Goal: Task Accomplishment & Management: Complete application form

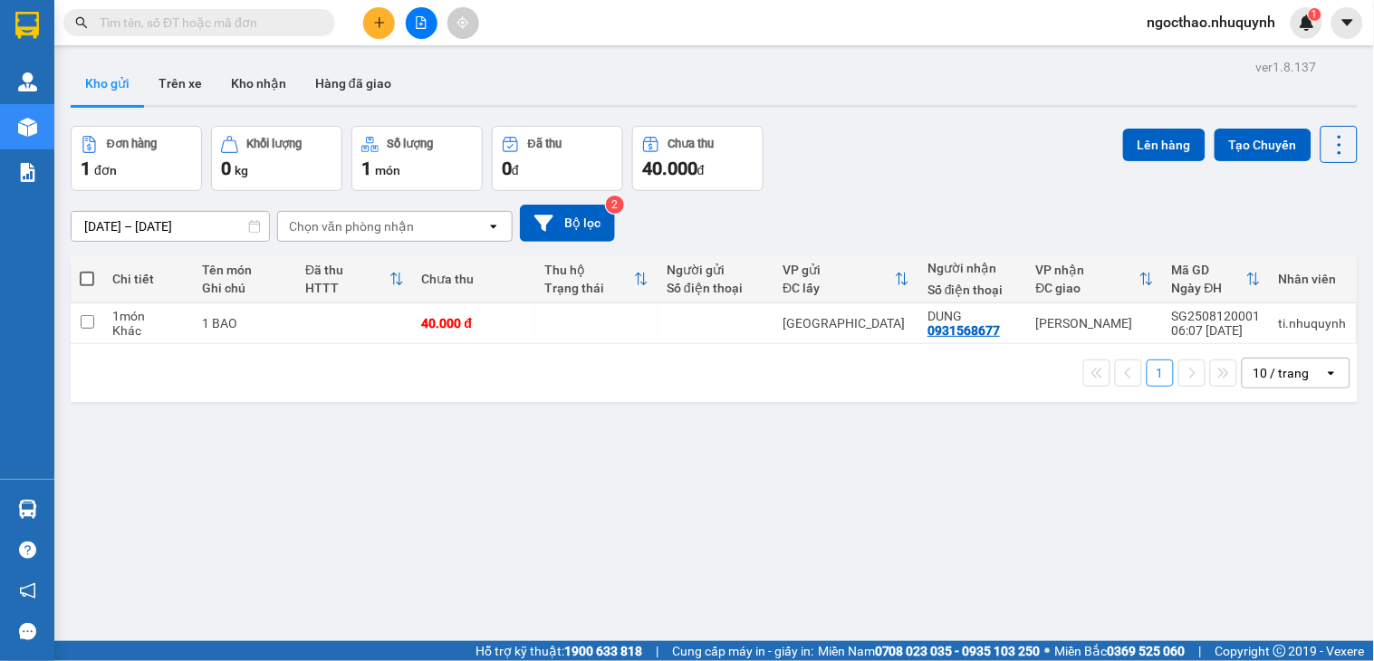
click at [408, 25] on button at bounding box center [422, 23] width 32 height 32
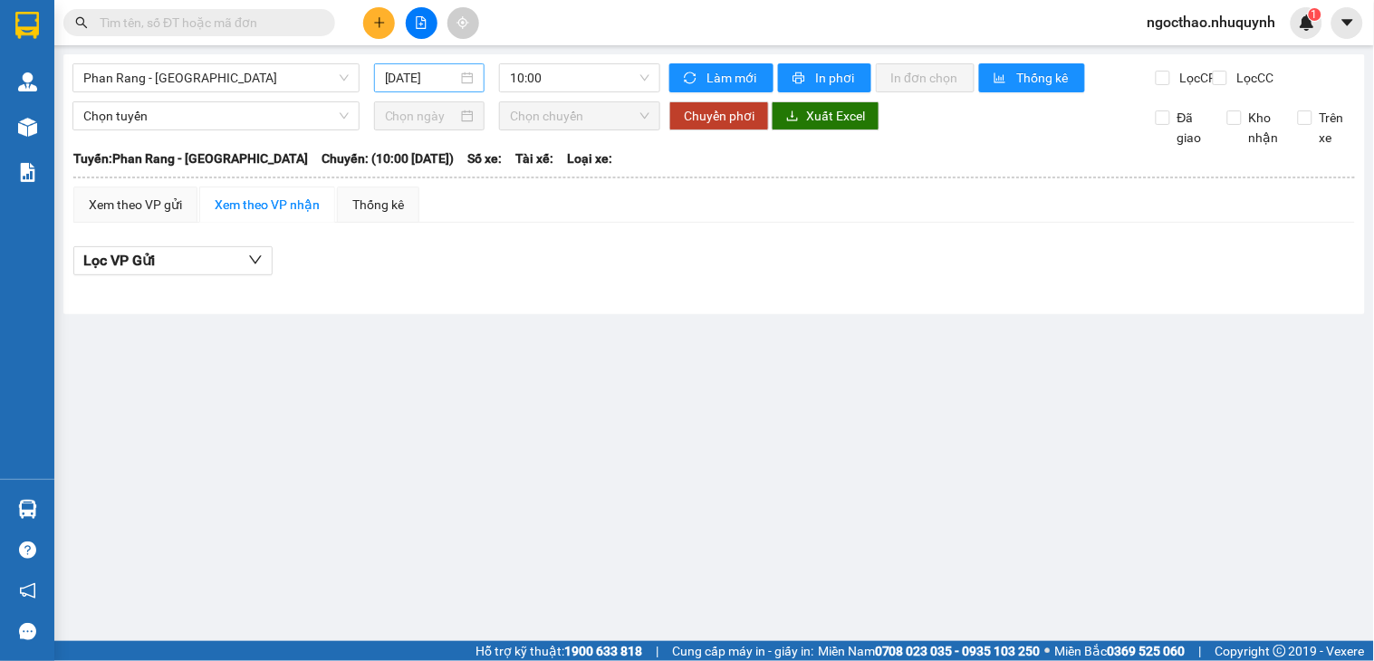
click at [436, 71] on input "[DATE]" at bounding box center [421, 78] width 73 height 20
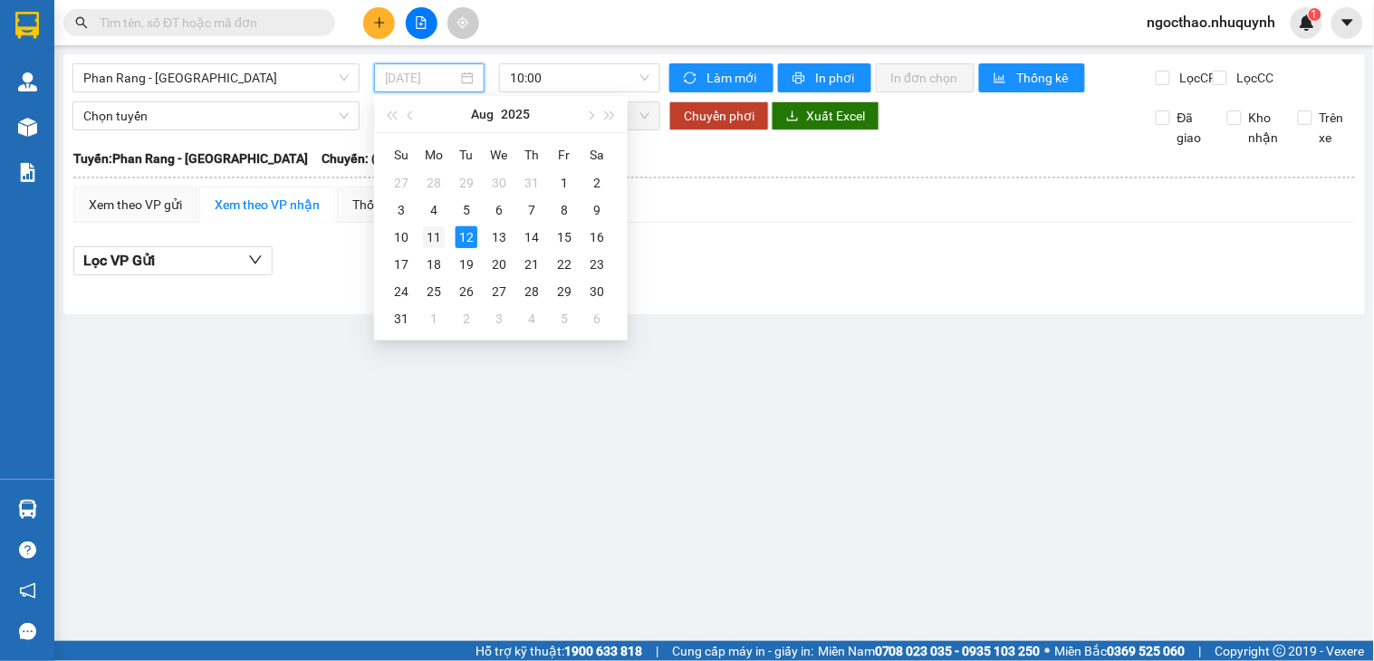
click at [427, 238] on div "11" at bounding box center [434, 237] width 22 height 22
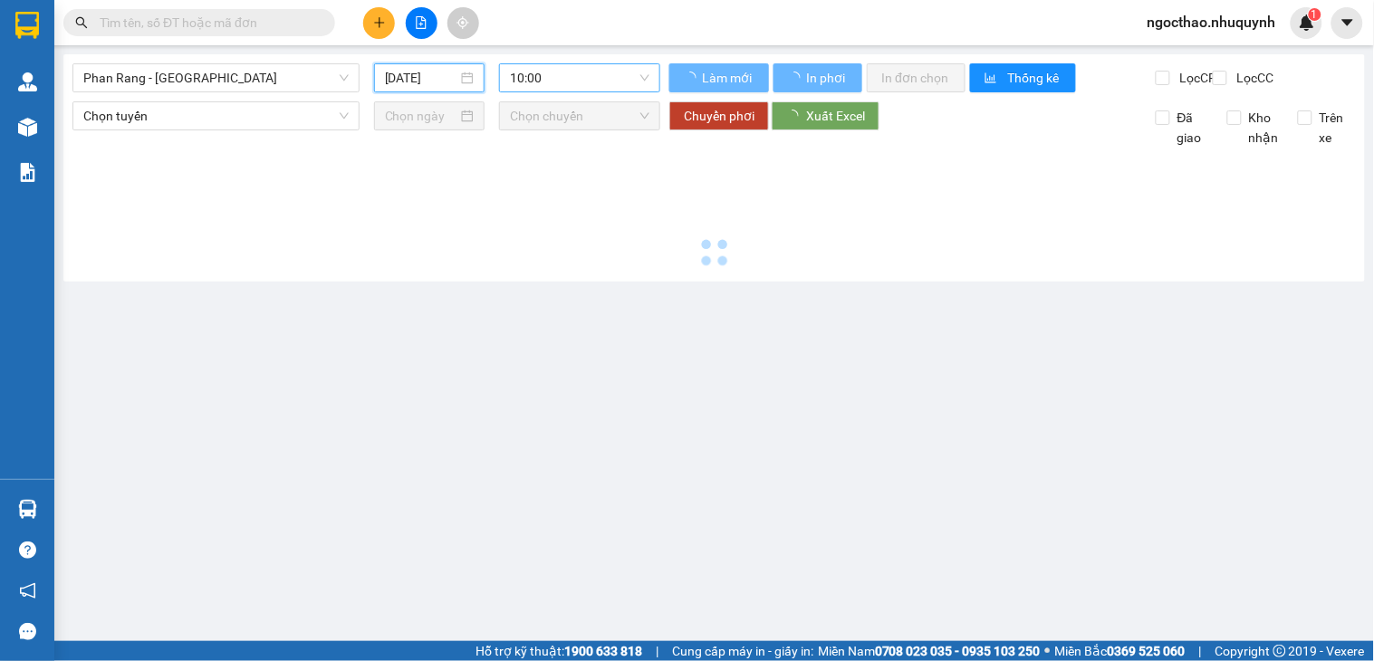
click at [586, 75] on span "10:00" at bounding box center [580, 77] width 140 height 27
type input "[DATE]"
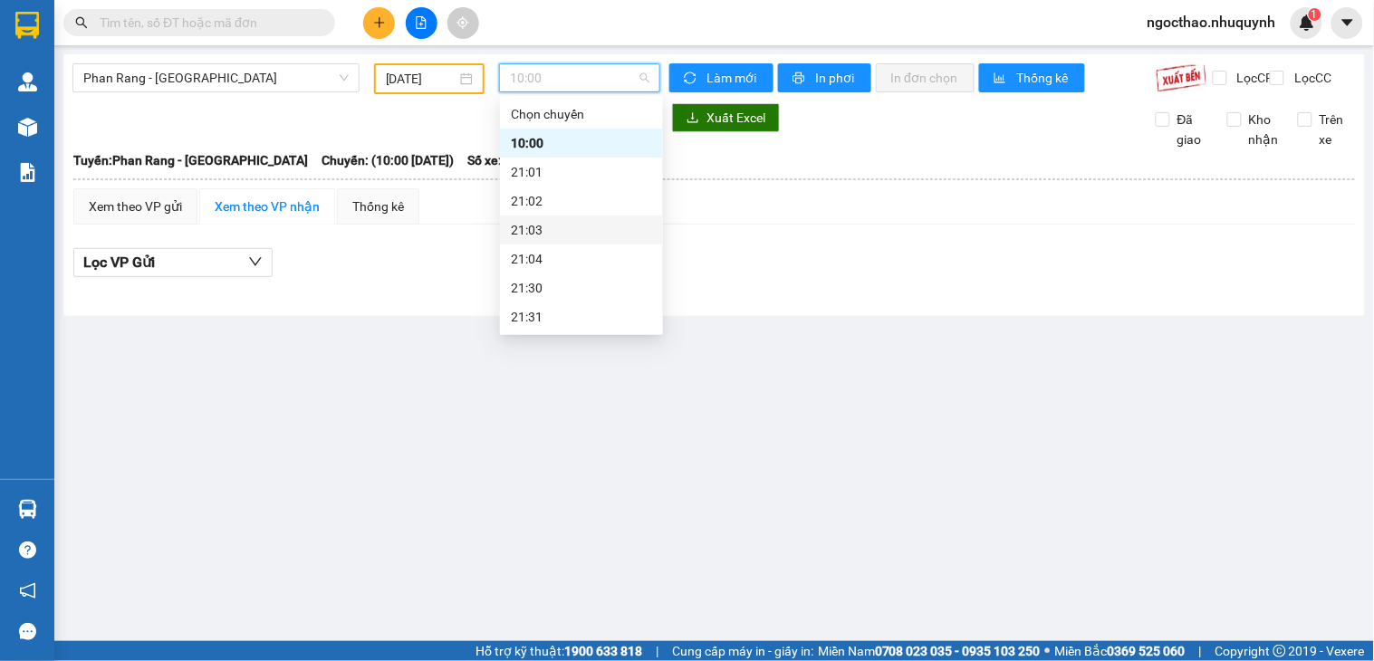
scroll to position [87, 0]
click at [585, 250] on div "22:00" at bounding box center [581, 259] width 141 height 20
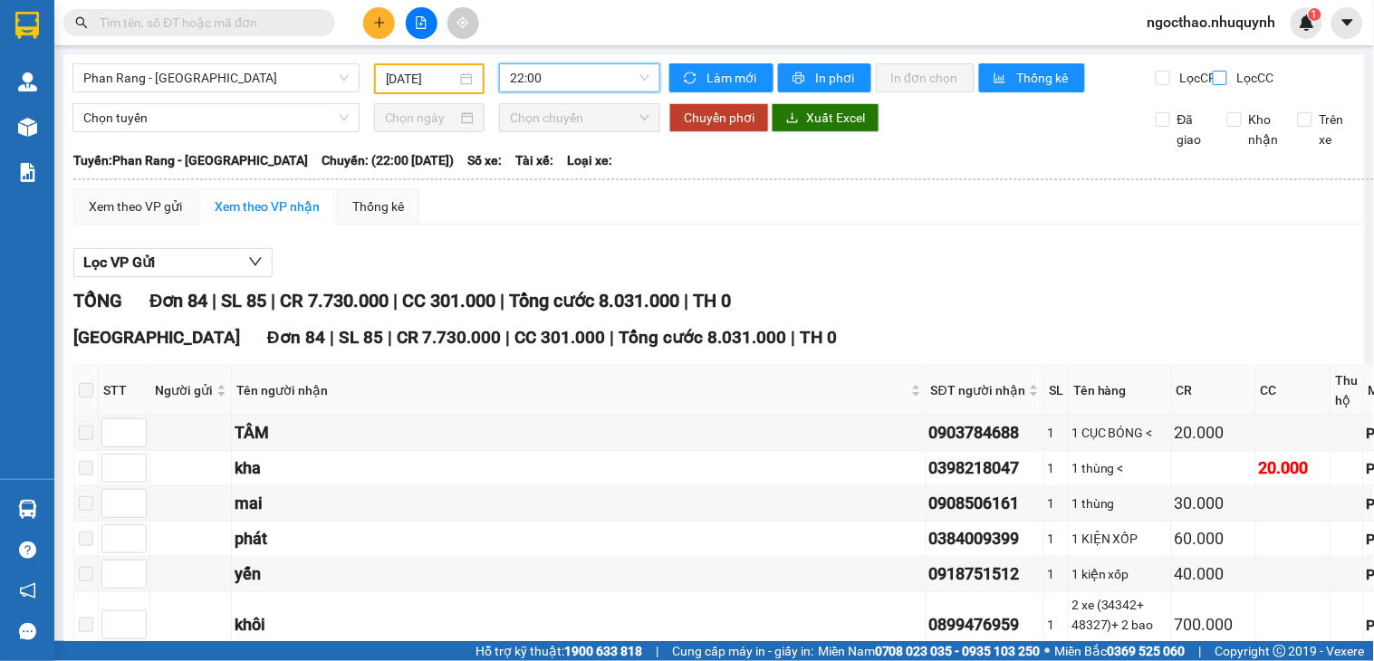
click at [1237, 83] on span "Lọc CC" at bounding box center [1253, 78] width 47 height 20
click at [1230, 83] on input "Lọc CC" at bounding box center [1221, 78] width 17 height 14
checkbox input "true"
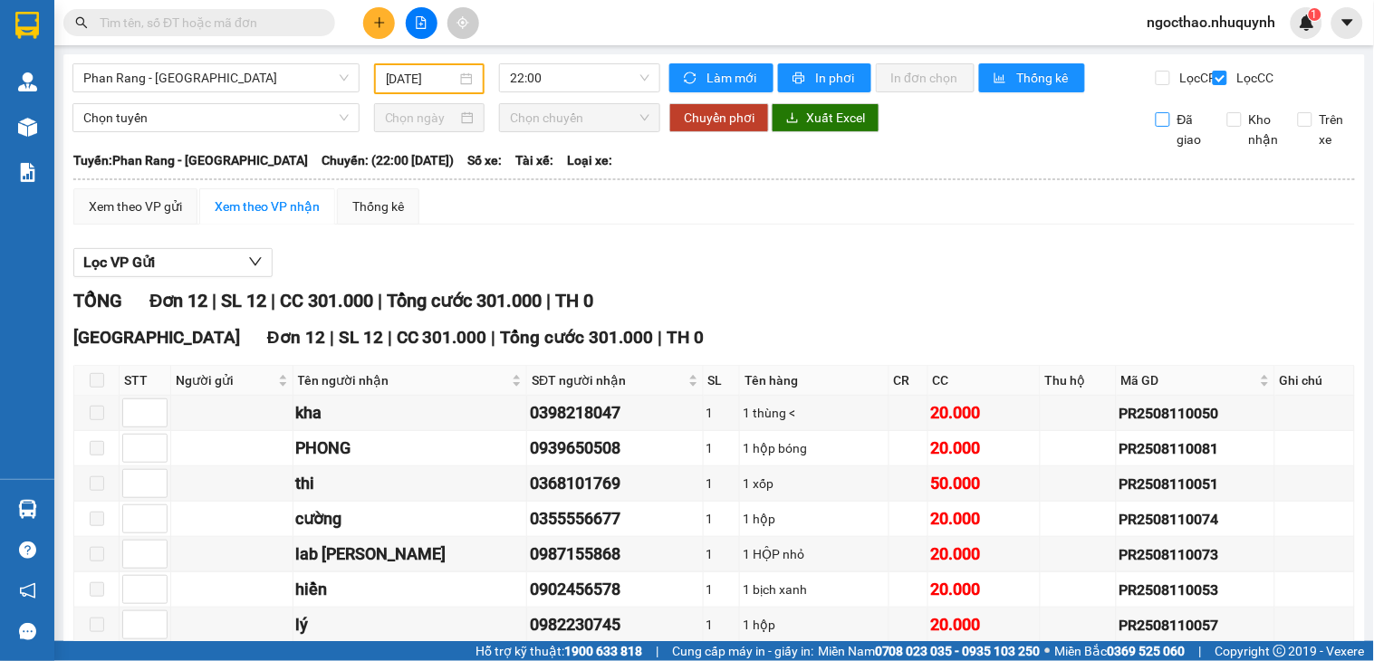
drag, startPoint x: 1169, startPoint y: 141, endPoint x: 1208, endPoint y: 141, distance: 39.0
click at [1170, 141] on span "Đã giao" at bounding box center [1191, 130] width 43 height 40
click at [1169, 127] on input "Đã giao" at bounding box center [1163, 119] width 14 height 14
checkbox input "true"
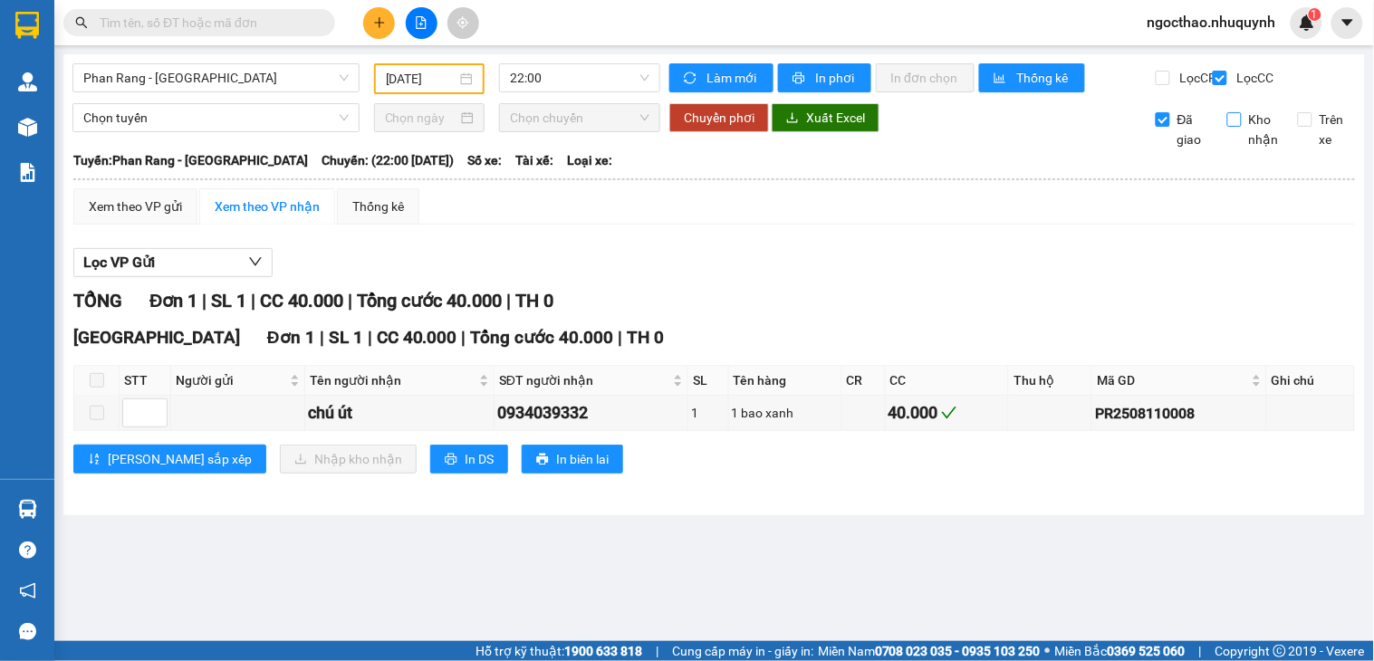
click at [1235, 141] on label "Kho nhận" at bounding box center [1256, 130] width 59 height 40
click at [1235, 127] on input "Kho nhận" at bounding box center [1234, 119] width 14 height 14
checkbox input "true"
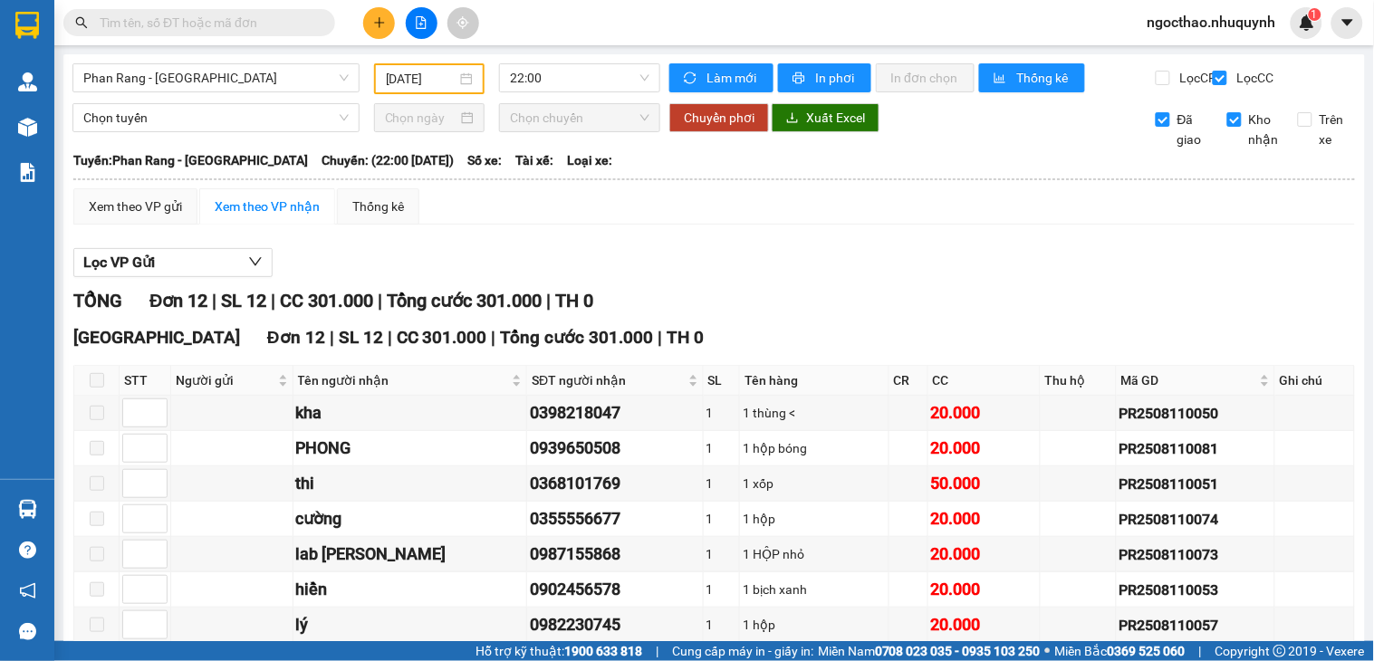
scroll to position [290, 0]
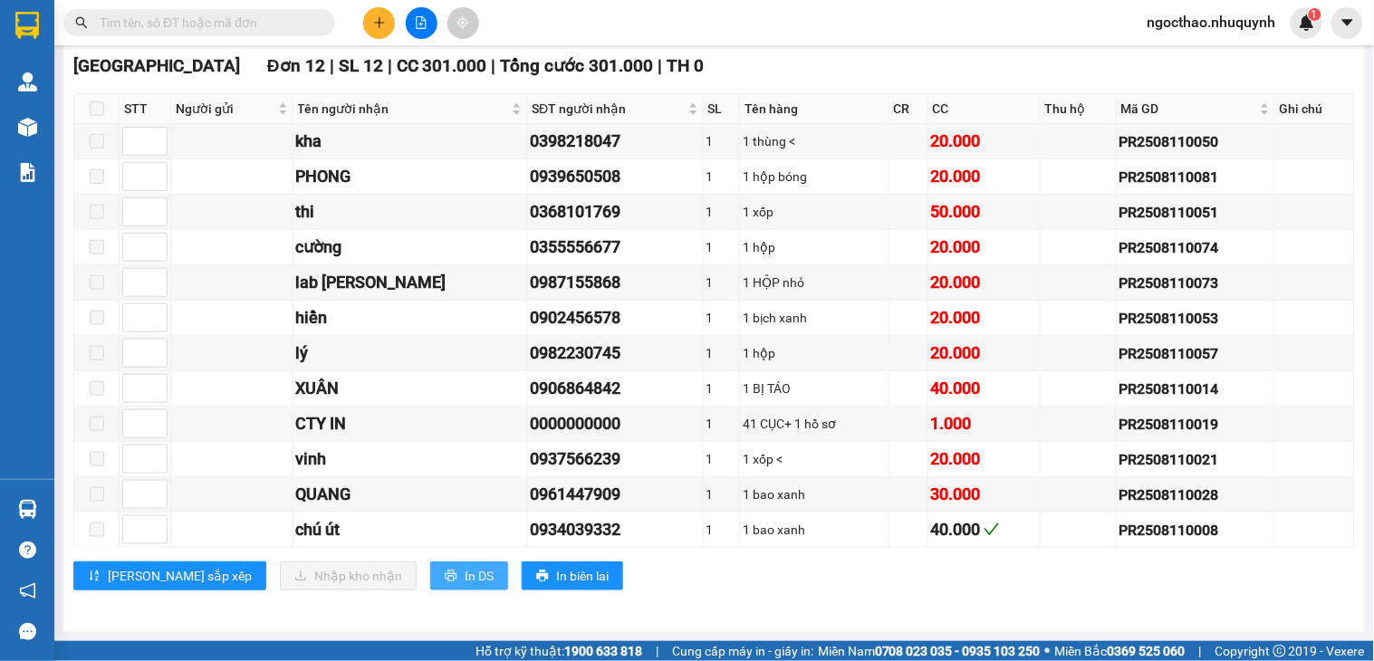
click at [430, 571] on button "In DS" at bounding box center [469, 576] width 78 height 29
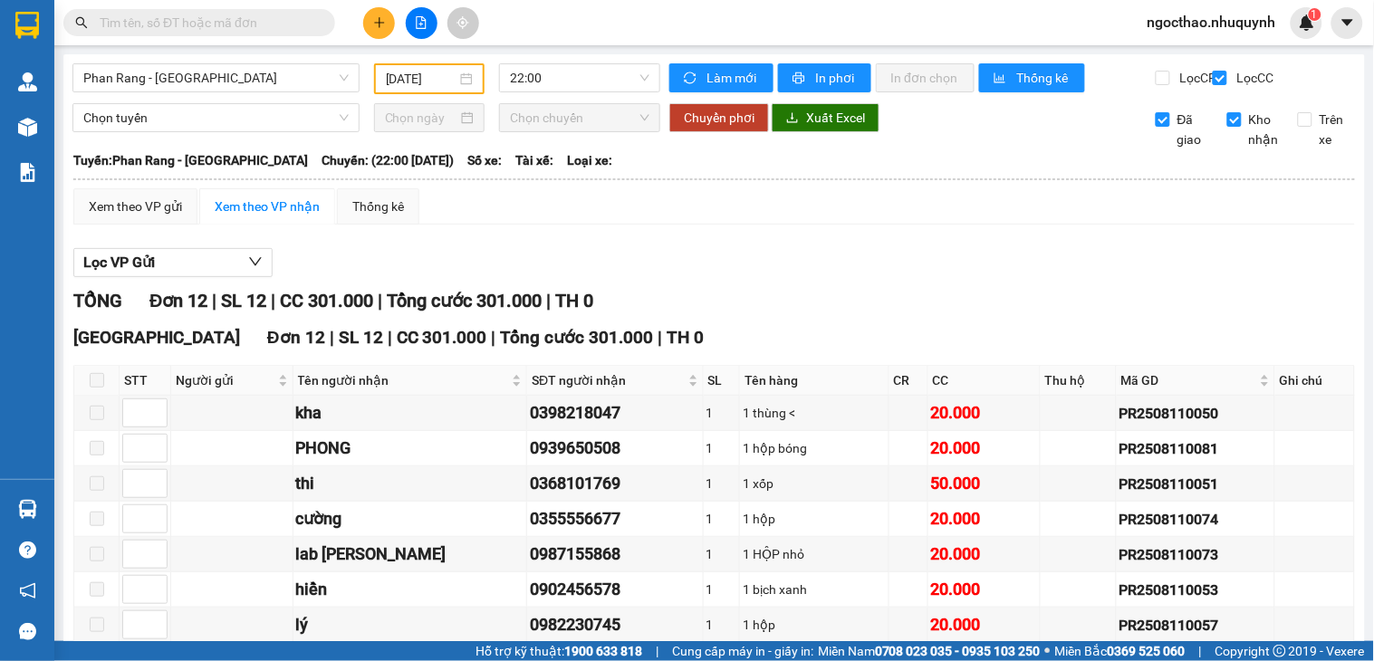
drag, startPoint x: 236, startPoint y: 30, endPoint x: 947, endPoint y: 34, distance: 710.2
click at [240, 30] on input "text" at bounding box center [207, 23] width 214 height 20
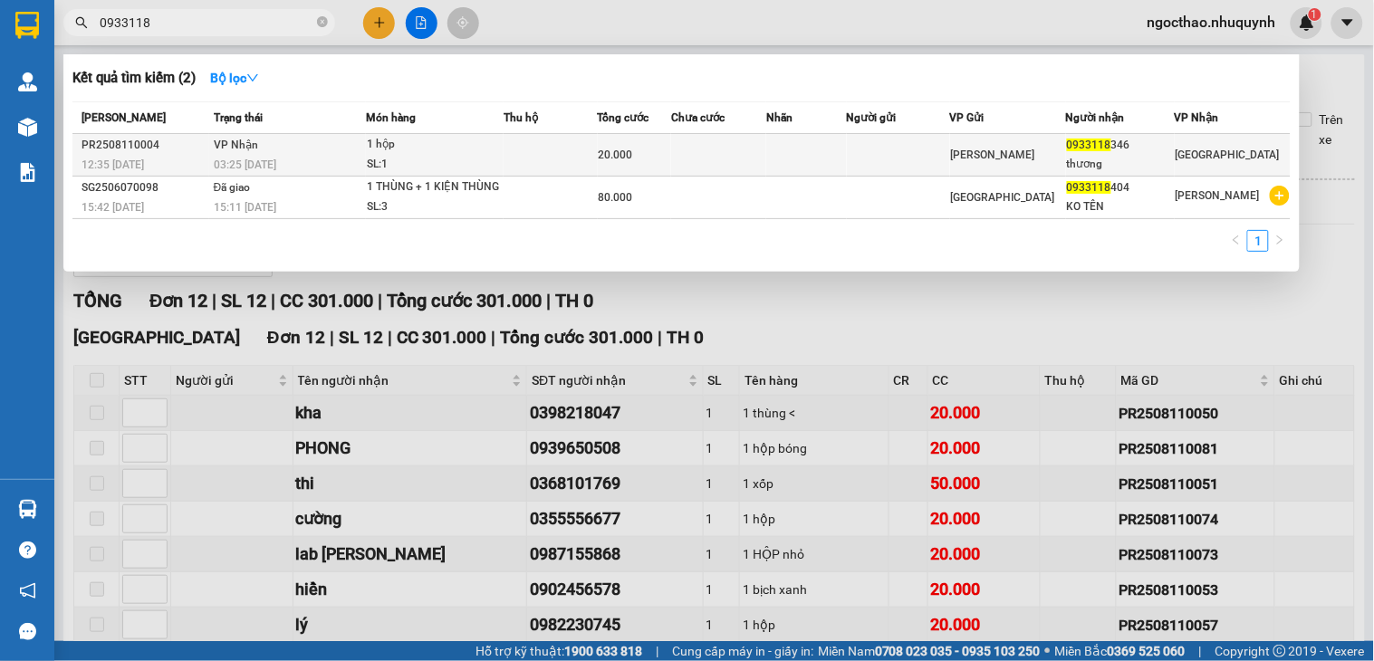
type input "0933118"
click at [1082, 139] on span "0933118" at bounding box center [1089, 145] width 44 height 13
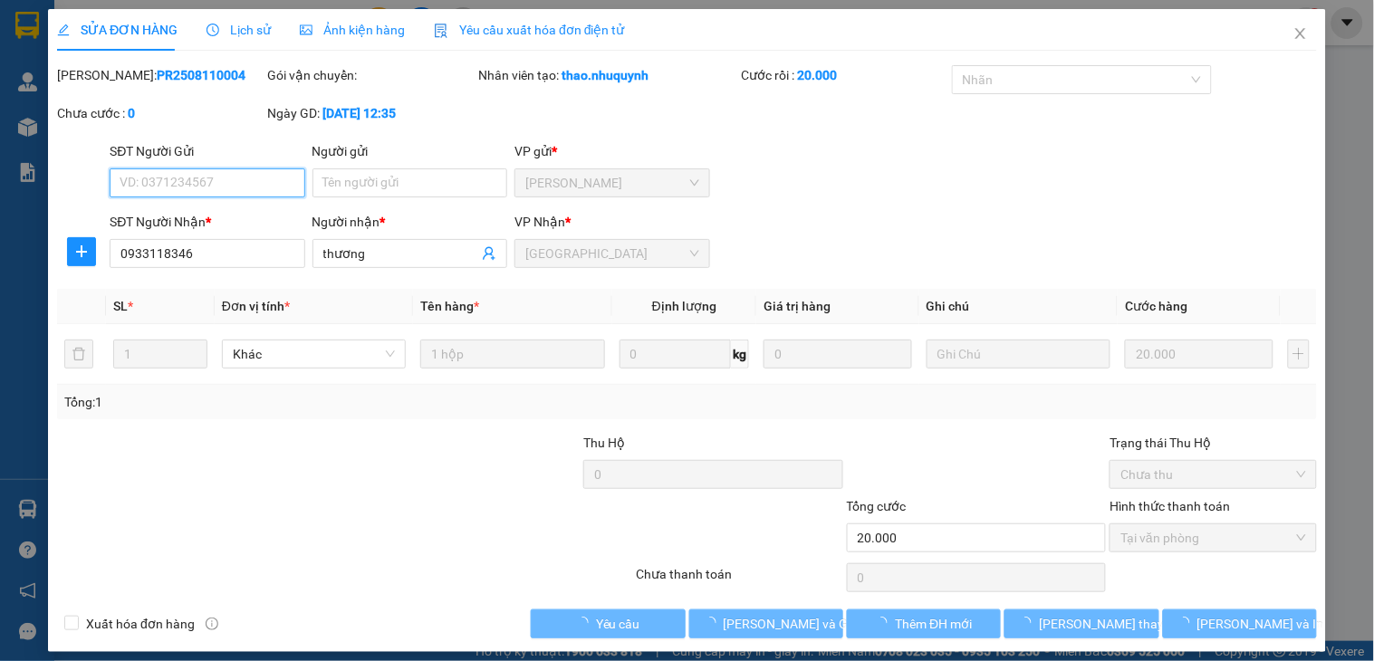
type input "0933118346"
type input "thương"
type input "20.000"
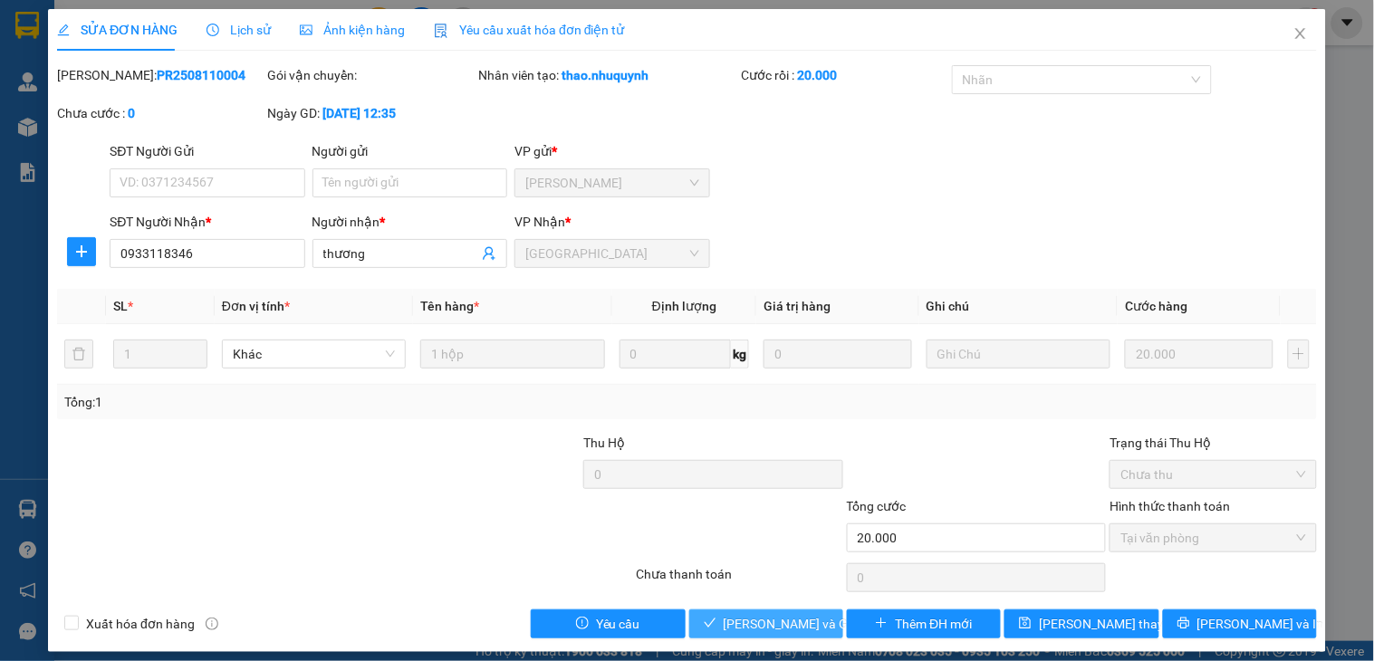
drag, startPoint x: 766, startPoint y: 625, endPoint x: 784, endPoint y: 619, distance: 19.2
click at [766, 626] on span "Lưu và Giao hàng" at bounding box center [811, 624] width 174 height 20
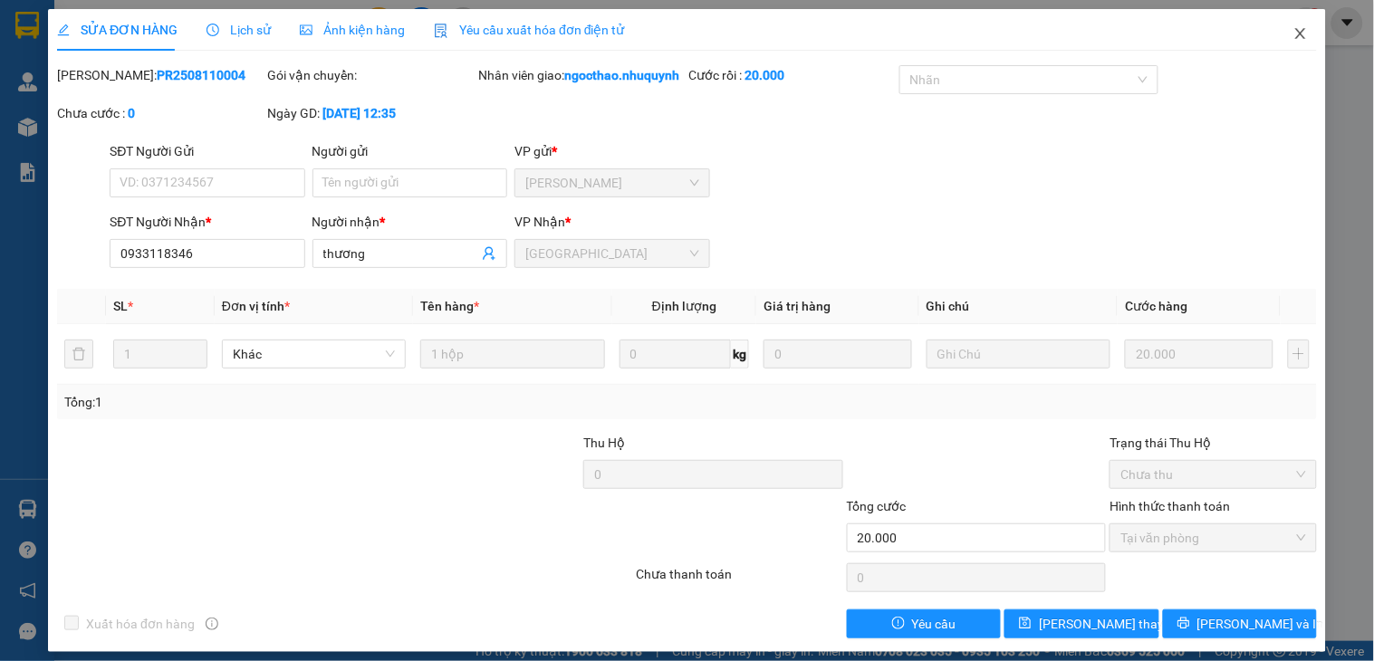
click at [1294, 39] on icon "close" at bounding box center [1301, 33] width 14 height 14
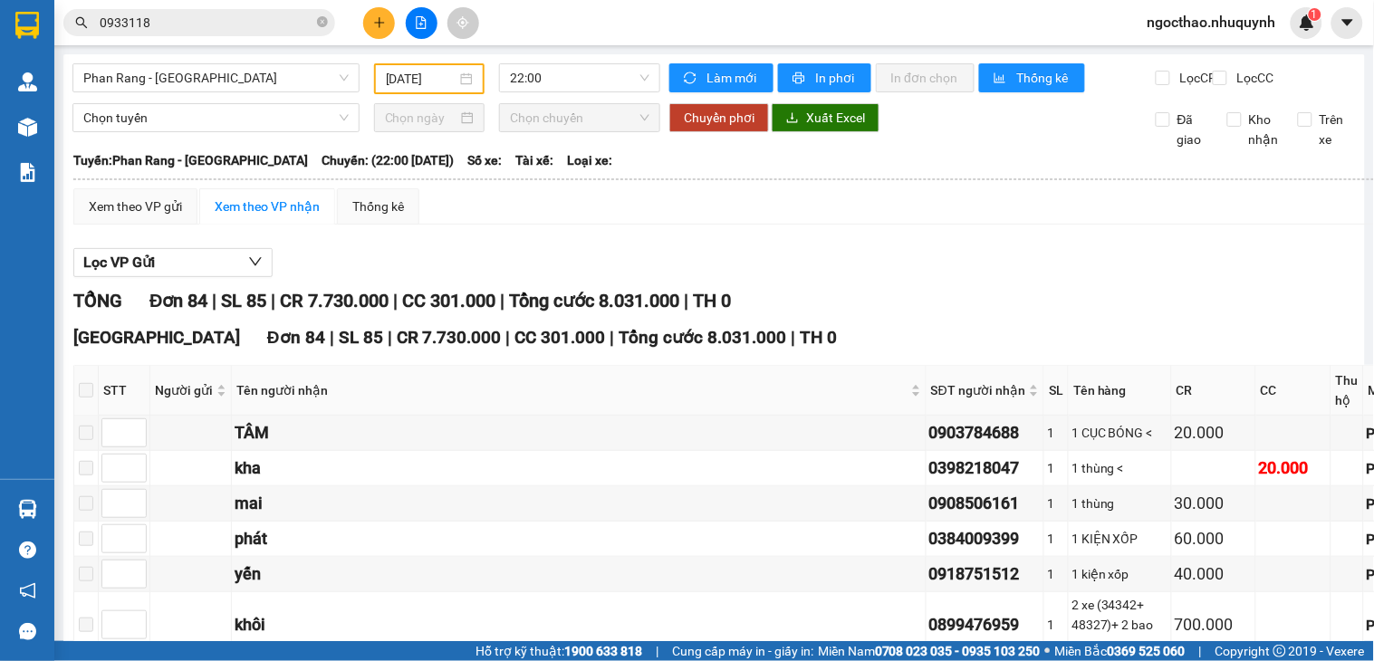
click at [249, 11] on span "0933118" at bounding box center [199, 22] width 272 height 27
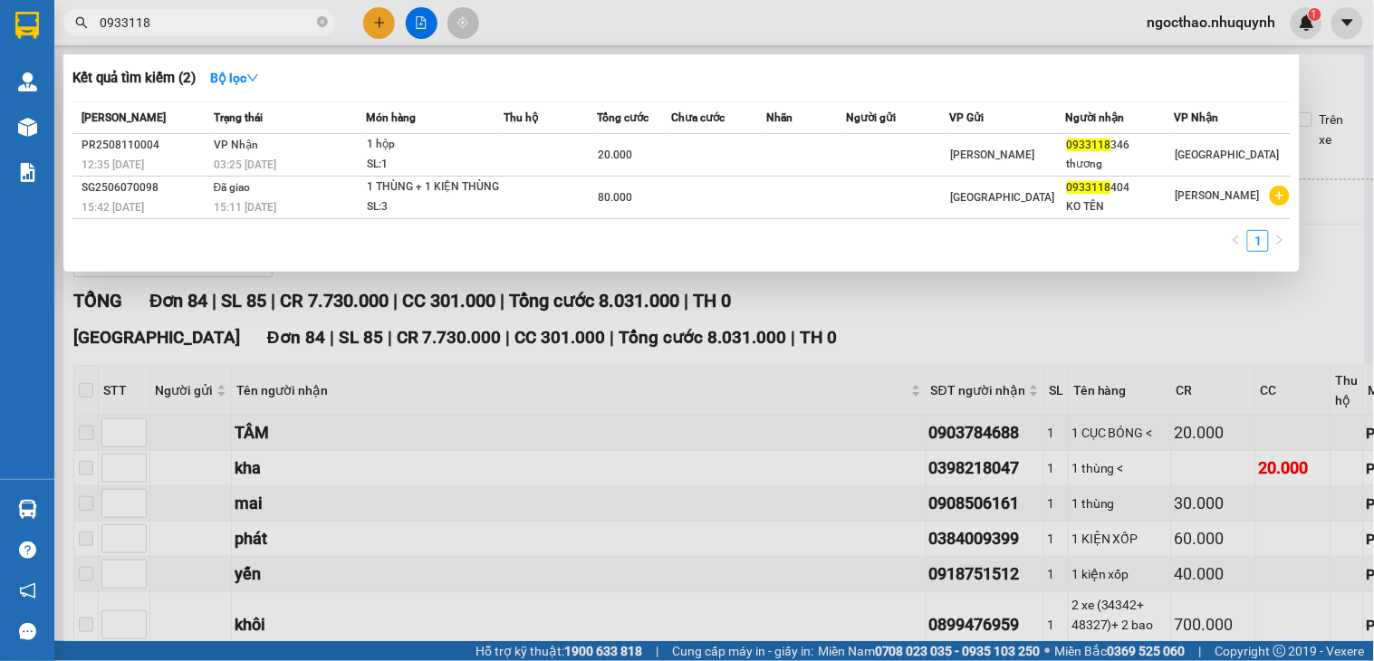
click at [257, 18] on input "0933118" at bounding box center [207, 23] width 214 height 20
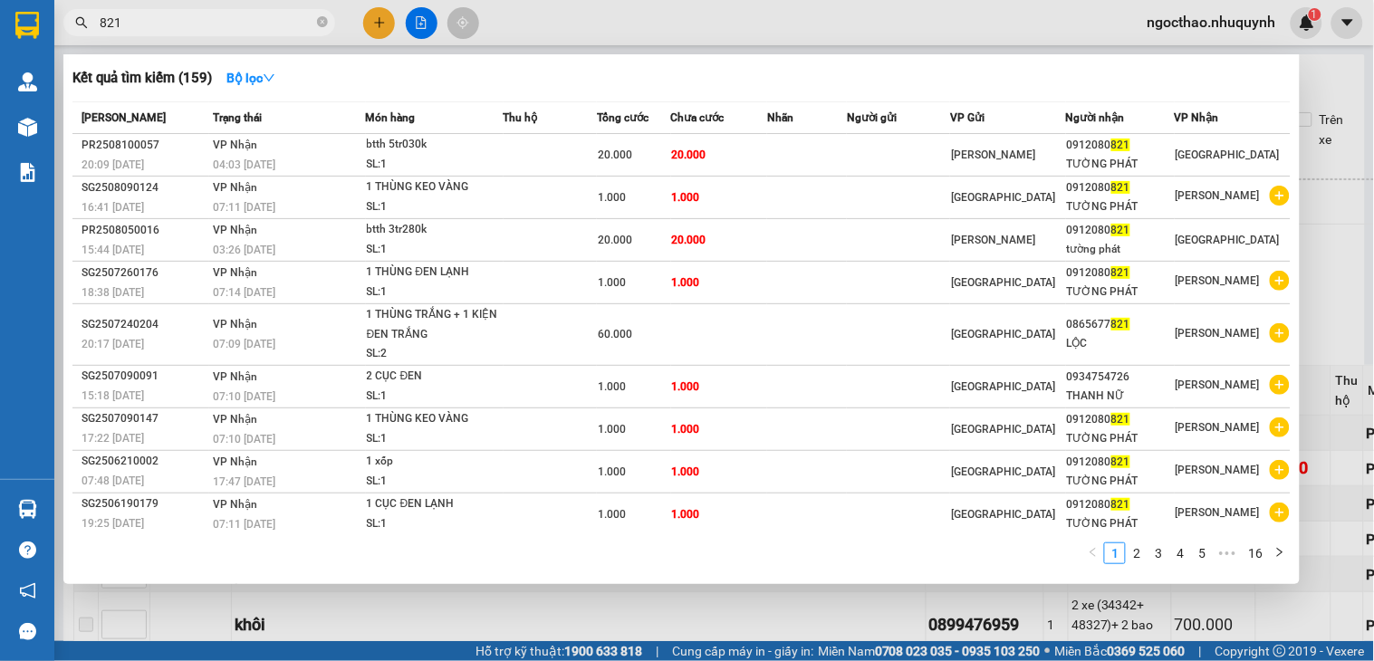
type input "821"
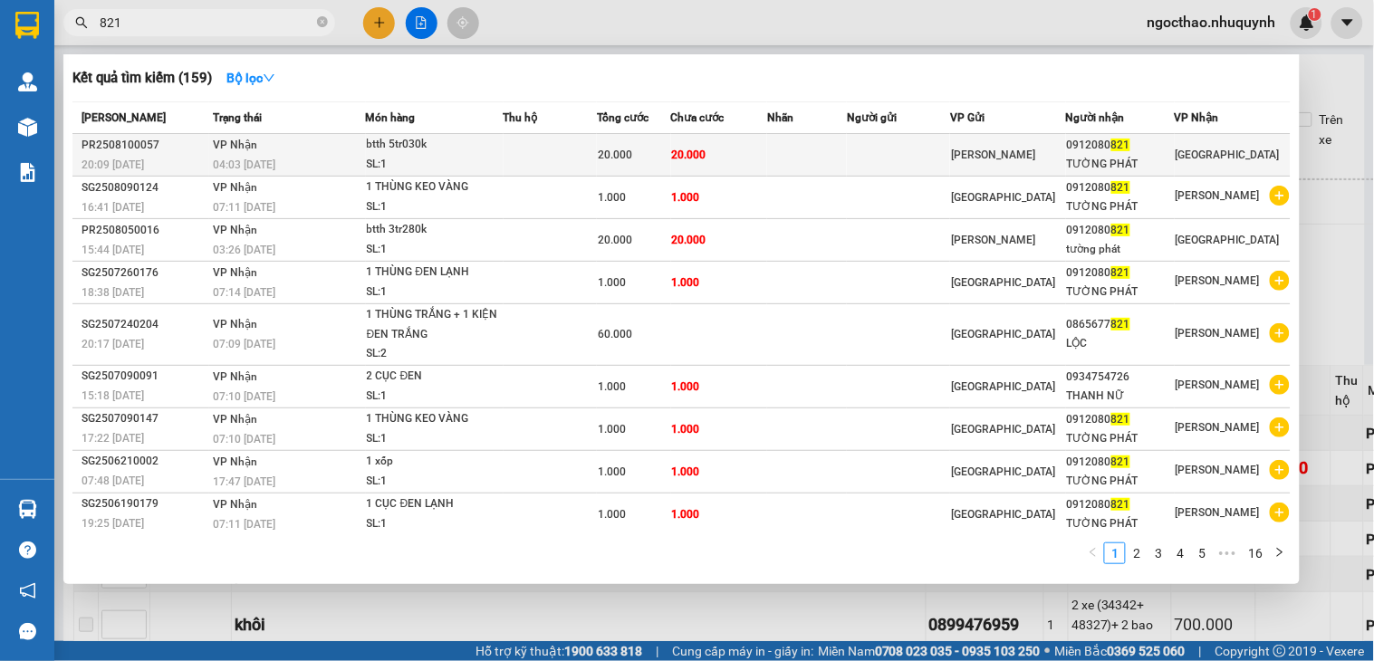
click at [1043, 156] on div "Phan Rang" at bounding box center [1008, 155] width 114 height 20
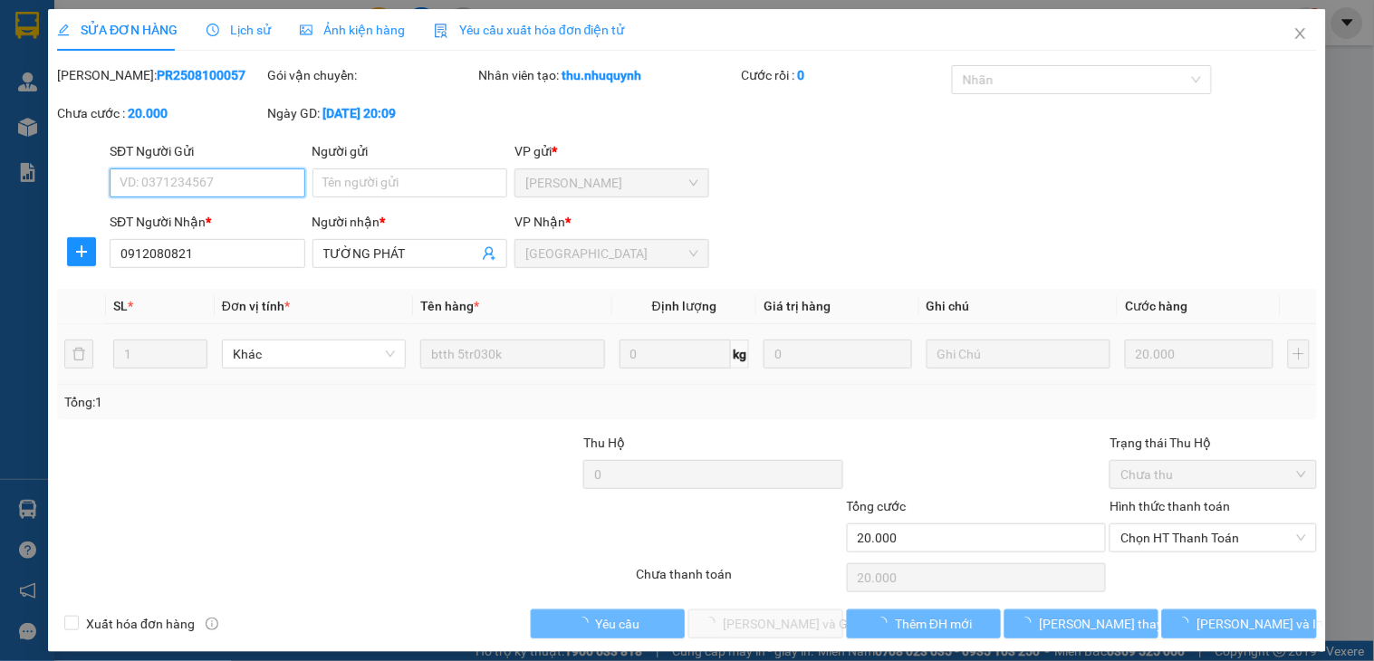
type input "0912080821"
type input "TƯỜNG PHÁT"
type input "20.000"
click at [1178, 534] on div "SỬA ĐƠN HÀNG Lịch sử Ảnh kiện hàng Yêu cầu xuất hóa đơn điện tử Total Paid Fee …" at bounding box center [687, 330] width 1374 height 661
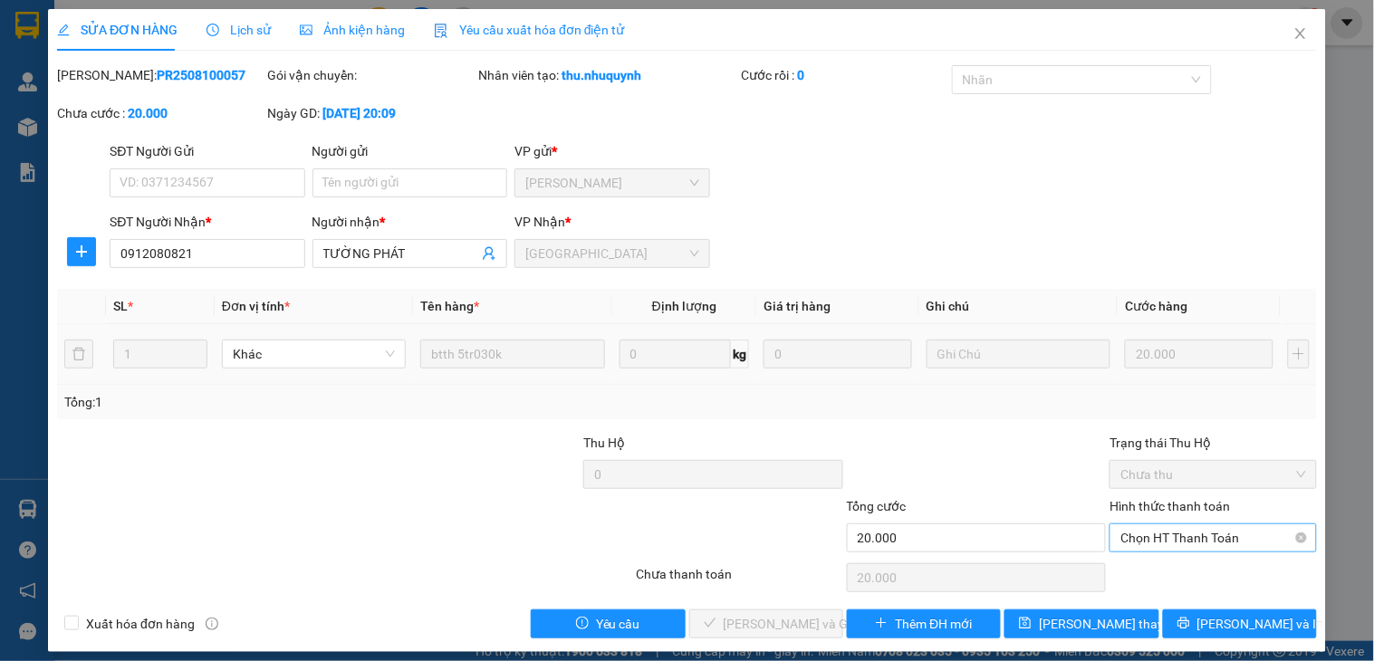
click at [1193, 536] on span "Chọn HT Thanh Toán" at bounding box center [1213, 537] width 185 height 27
click at [1200, 571] on div "Tại văn phòng" at bounding box center [1200, 574] width 183 height 20
type input "0"
drag, startPoint x: 744, startPoint y: 629, endPoint x: 994, endPoint y: 582, distance: 254.2
click at [746, 629] on span "Lưu và Giao hàng" at bounding box center [811, 624] width 174 height 20
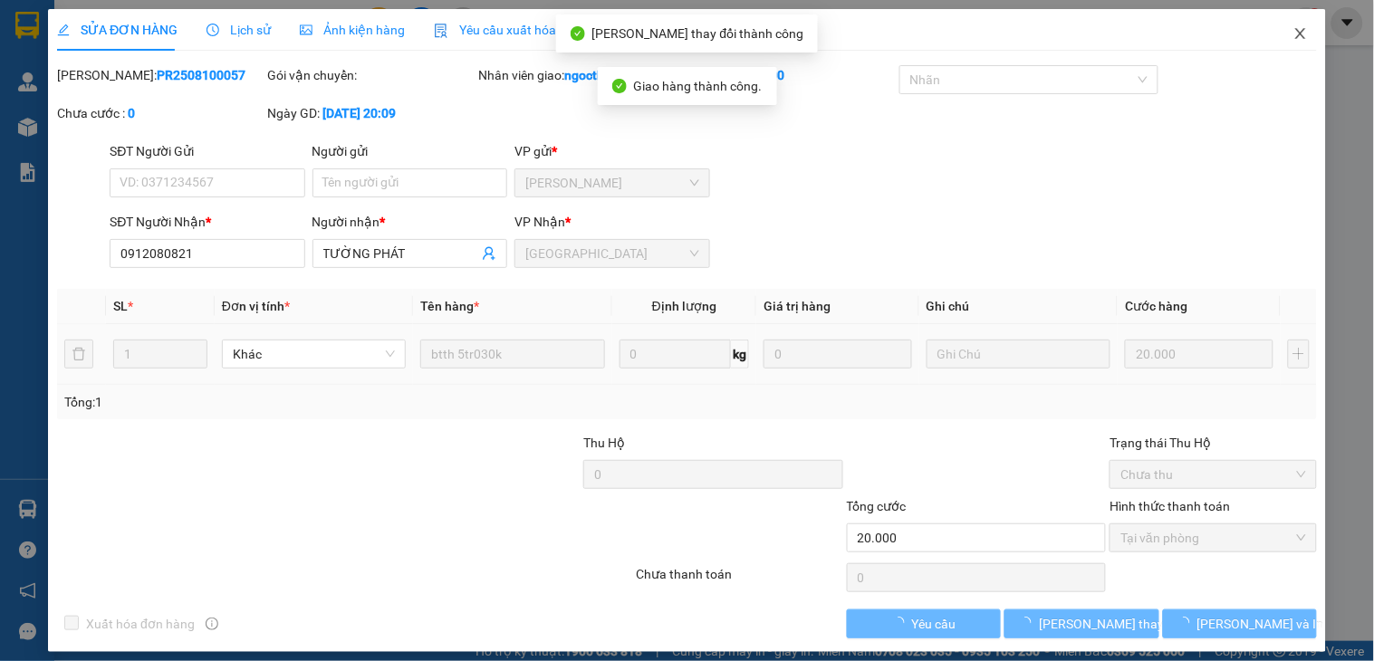
click at [1294, 37] on icon "close" at bounding box center [1301, 33] width 14 height 14
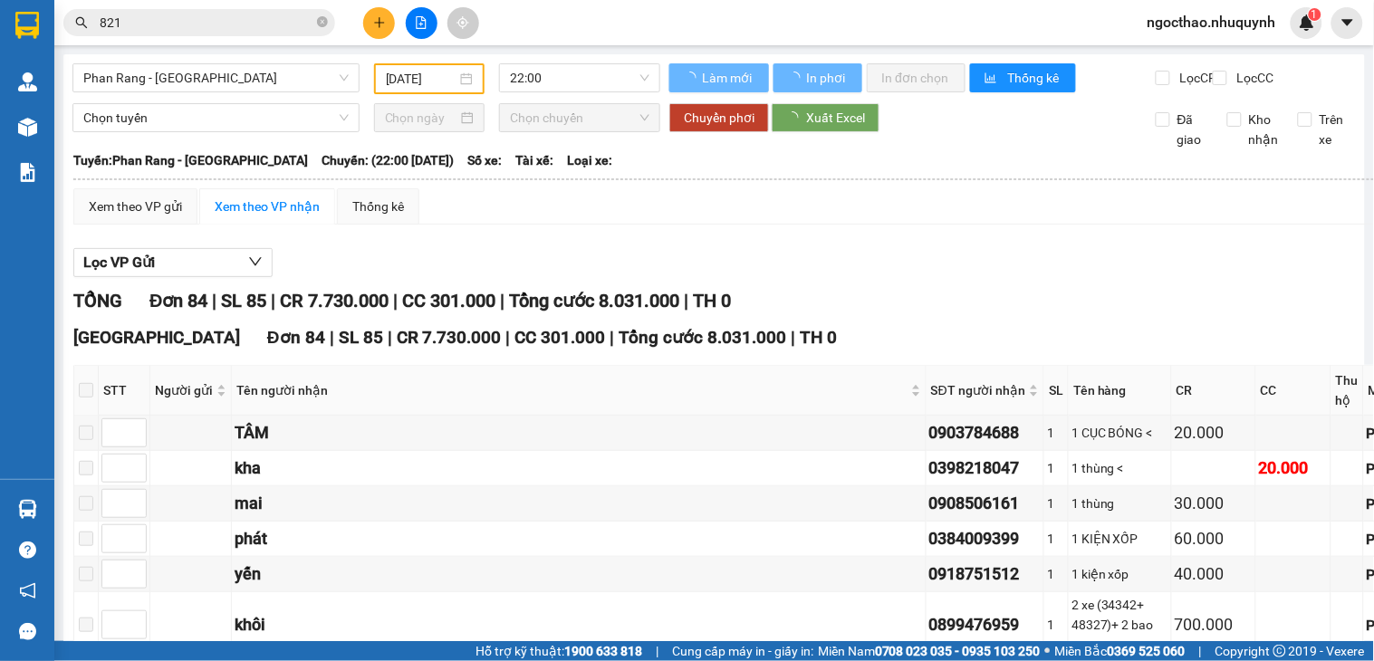
click at [143, 23] on input "821" at bounding box center [207, 23] width 214 height 20
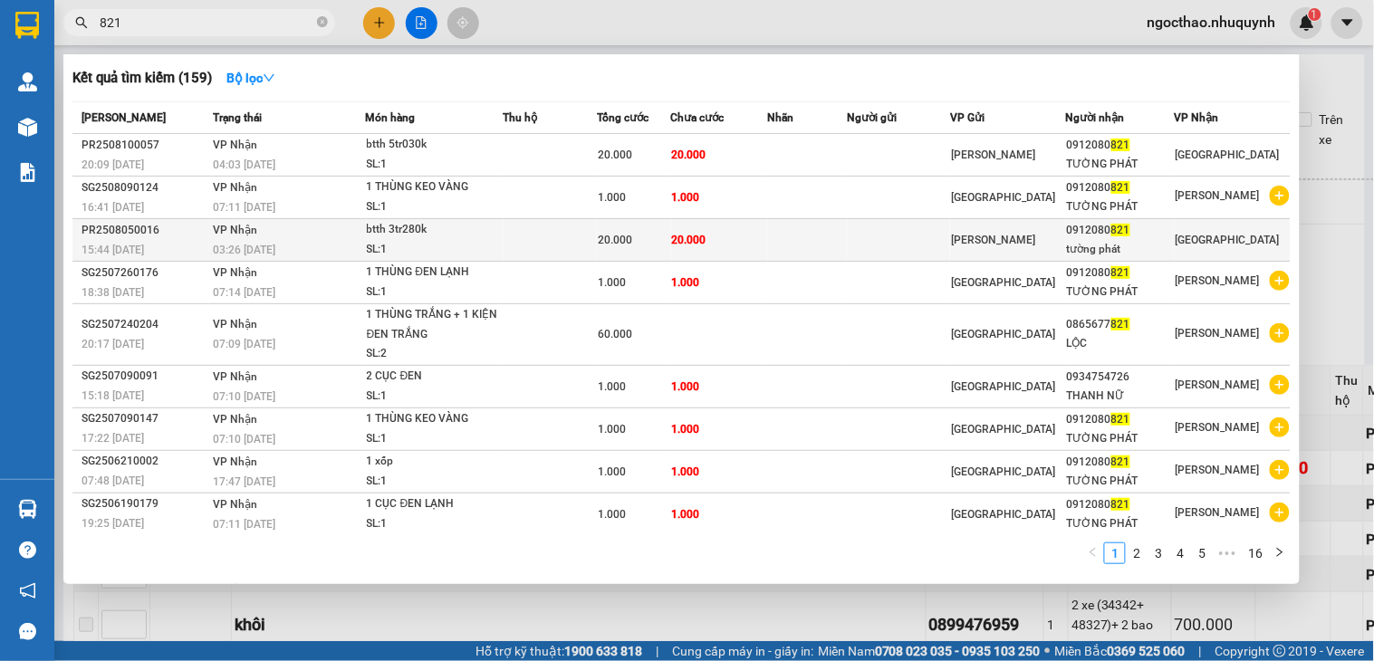
click at [1056, 234] on div "Phan Rang" at bounding box center [1008, 240] width 114 height 20
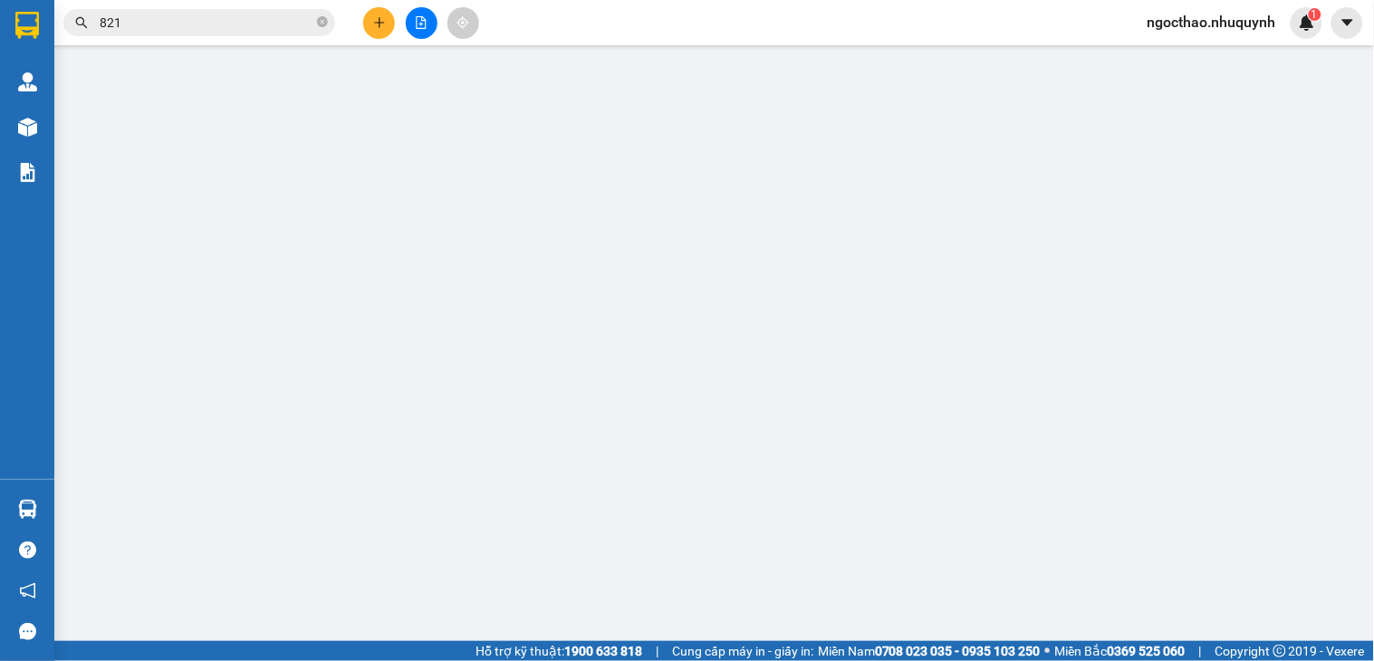
type input "0912080821"
type input "tường phát"
type input "20.000"
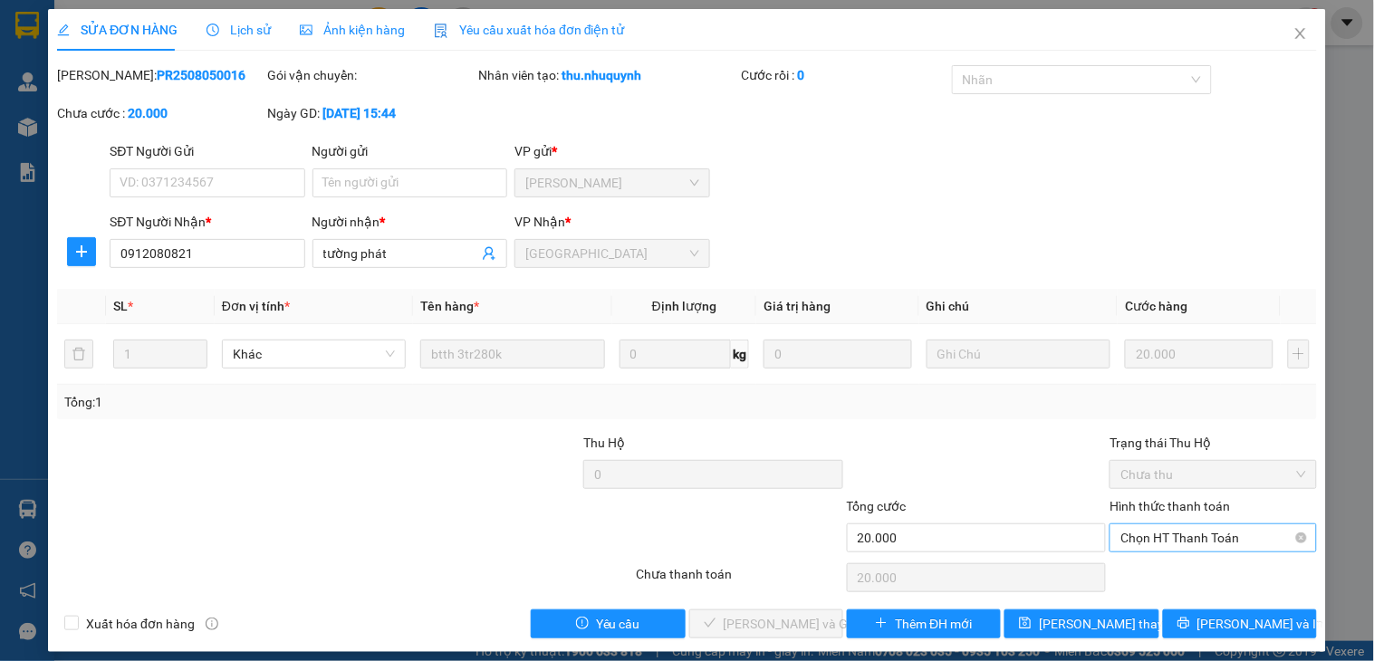
drag, startPoint x: 1201, startPoint y: 557, endPoint x: 1224, endPoint y: 544, distance: 26.4
click at [1207, 554] on div "Hình thức thanh toán Chọn HT Thanh Toán" at bounding box center [1213, 527] width 207 height 63
click at [1224, 544] on span "Chọn HT Thanh Toán" at bounding box center [1213, 537] width 185 height 27
click at [1201, 578] on div "Tại văn phòng" at bounding box center [1200, 574] width 183 height 20
type input "0"
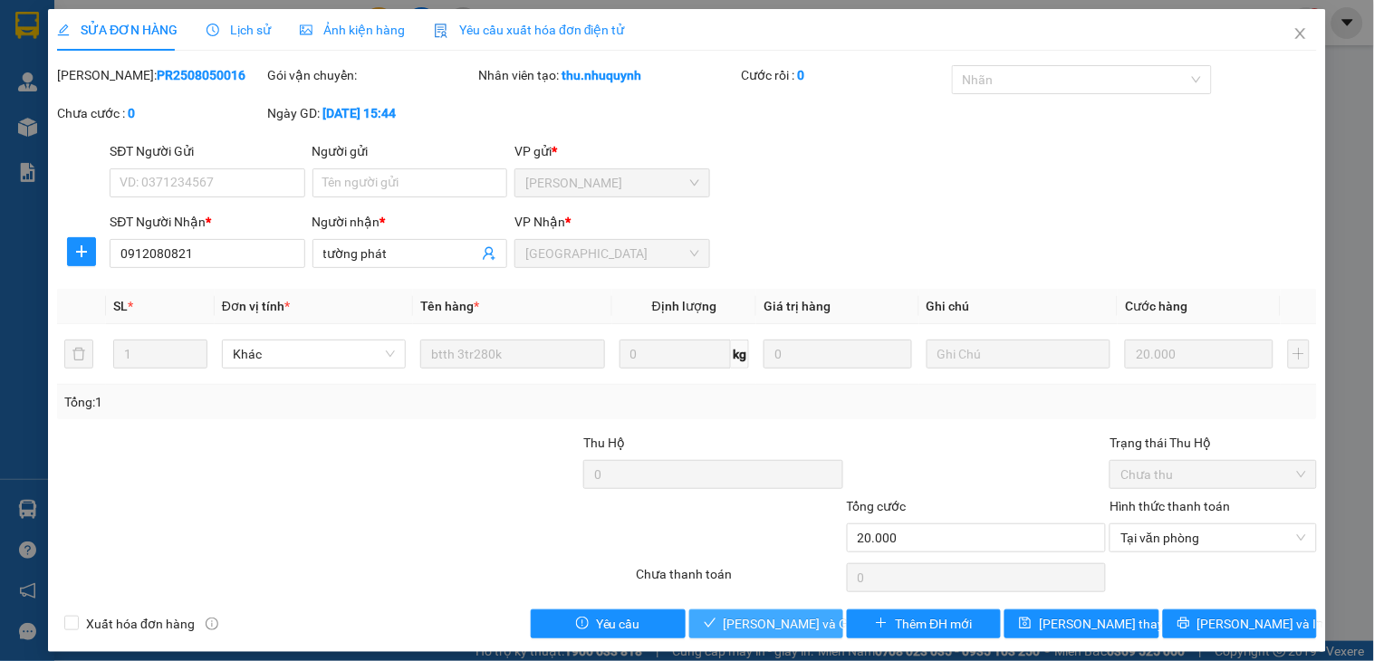
click at [788, 614] on span "Lưu và Giao hàng" at bounding box center [811, 624] width 174 height 20
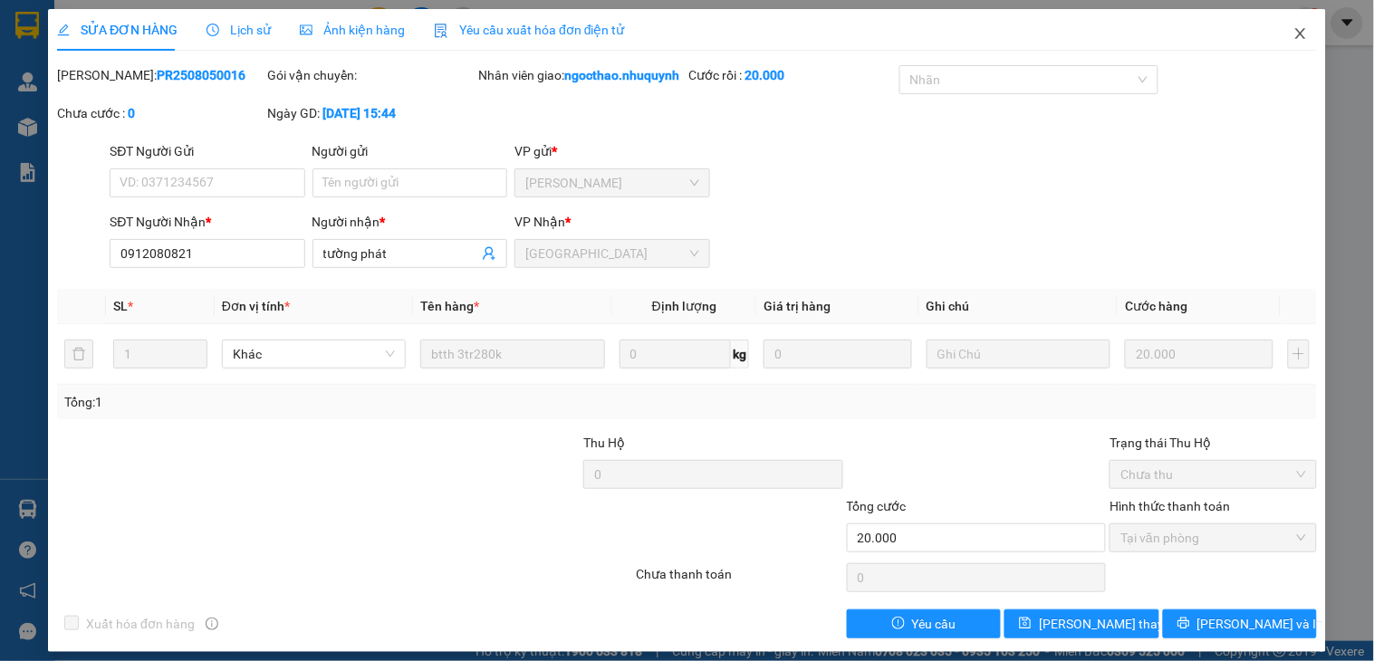
click at [1284, 42] on span "Close" at bounding box center [1300, 34] width 51 height 51
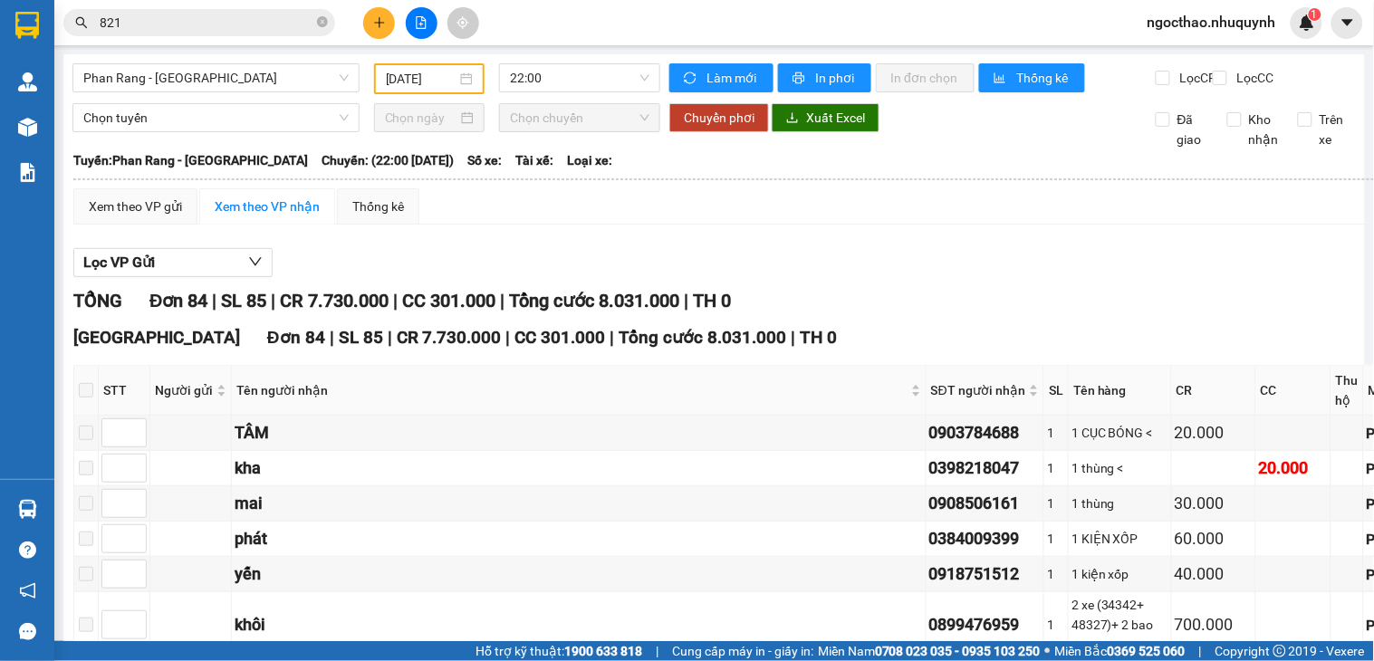
click at [157, 34] on span "821" at bounding box center [199, 22] width 272 height 27
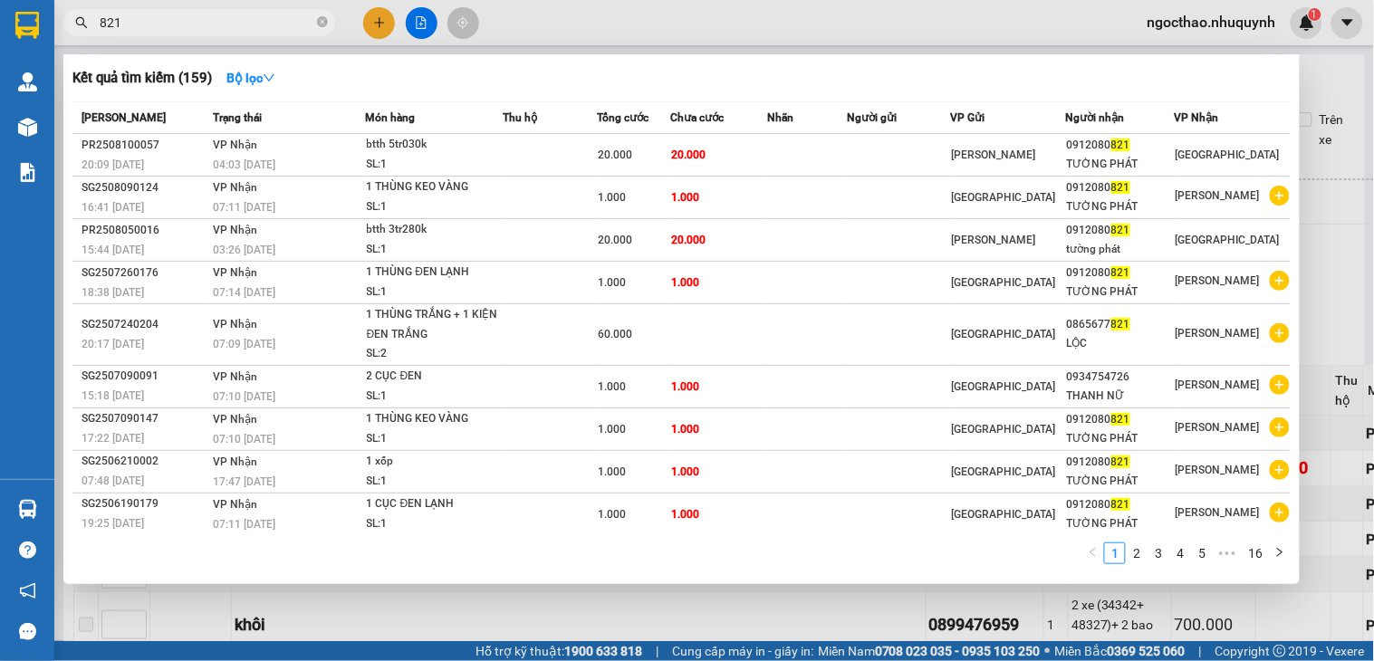
click at [183, 24] on input "821" at bounding box center [207, 23] width 214 height 20
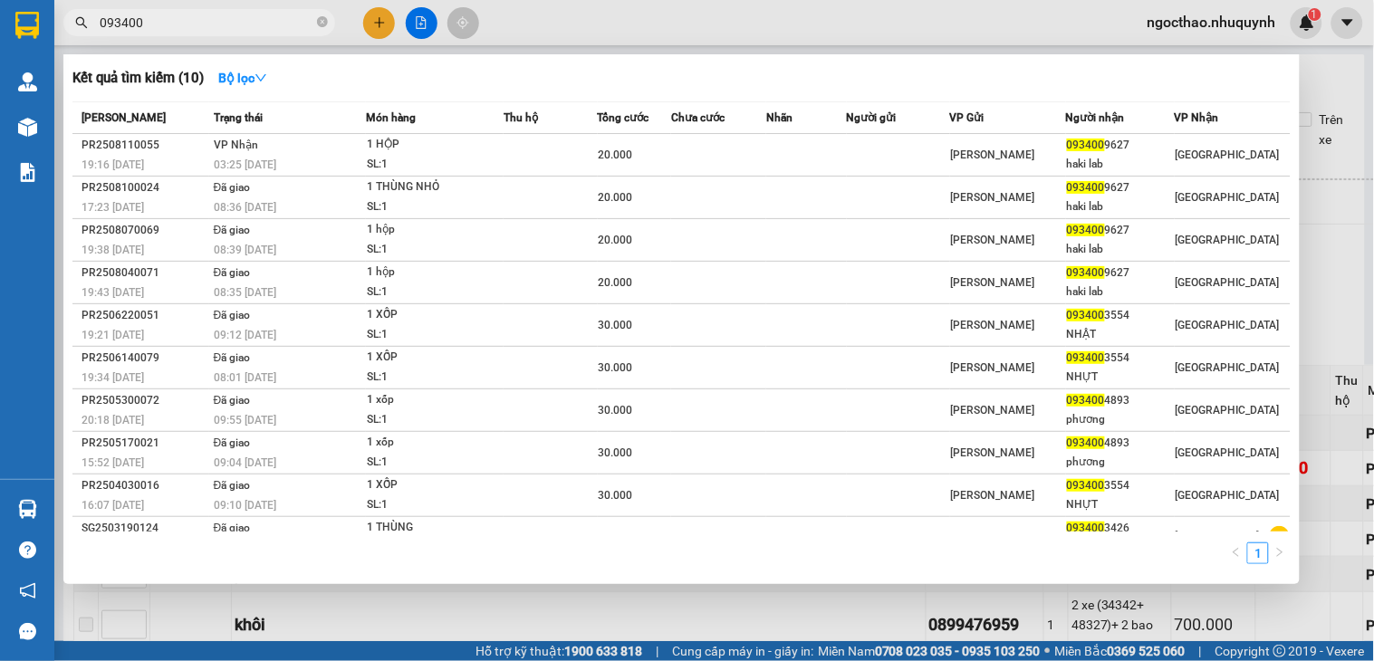
type input "093400"
click at [230, 15] on input "093400" at bounding box center [207, 23] width 214 height 20
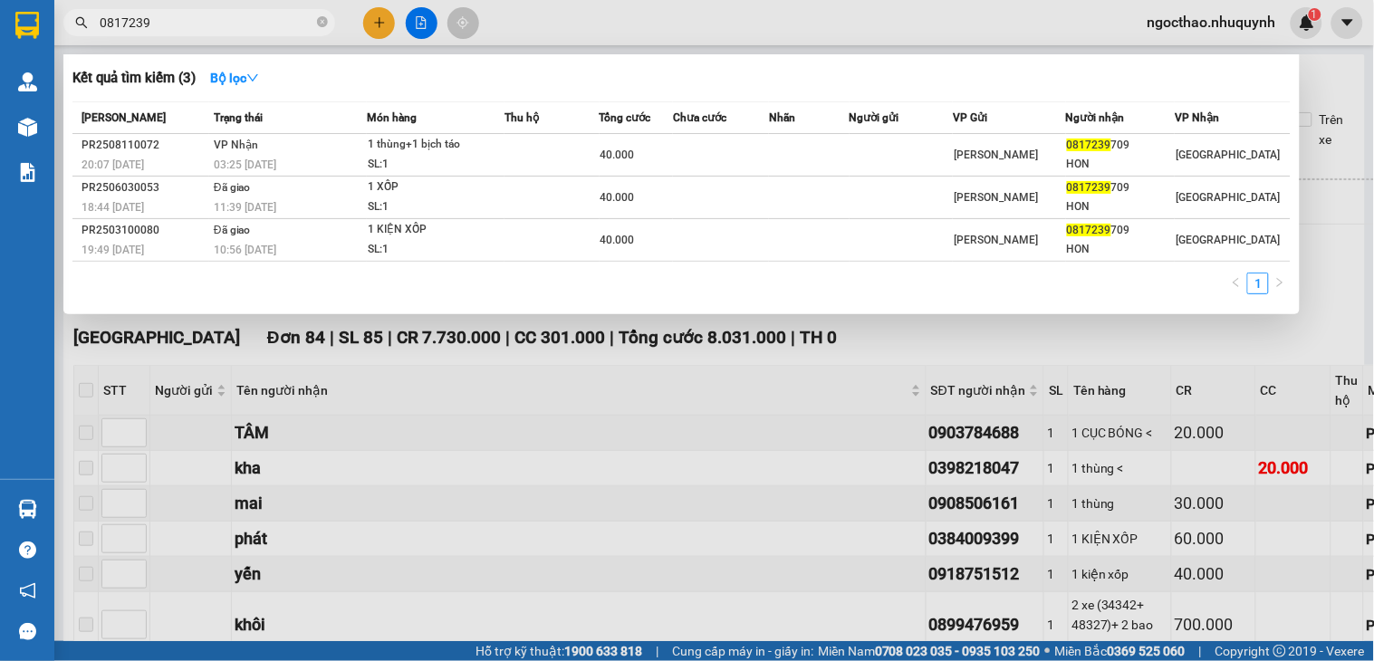
type input "0817239"
